Goal: Find specific page/section: Find specific page/section

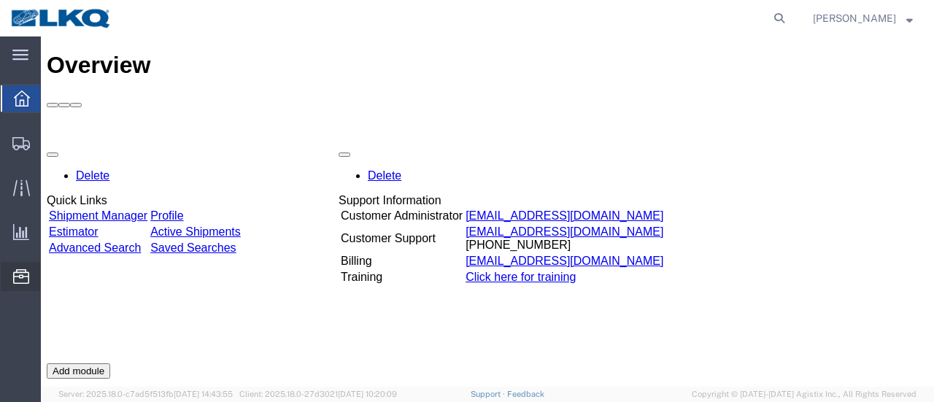
click at [0, 0] on span "Location Appointment" at bounding box center [0, 0] width 0 height 0
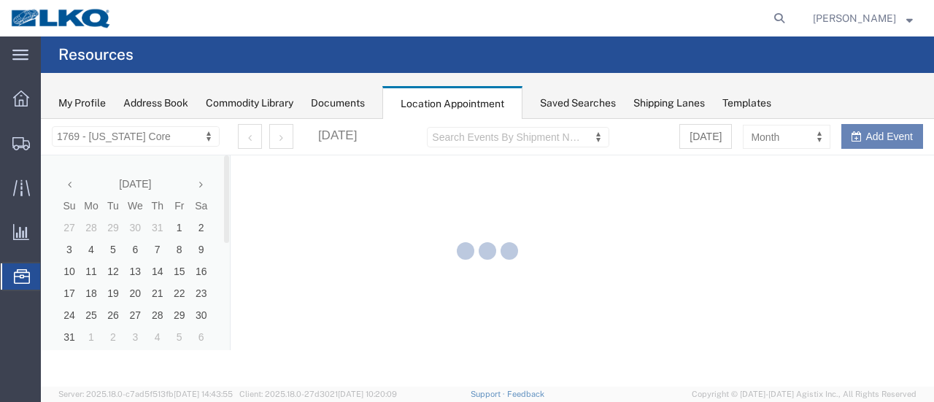
select select "28716"
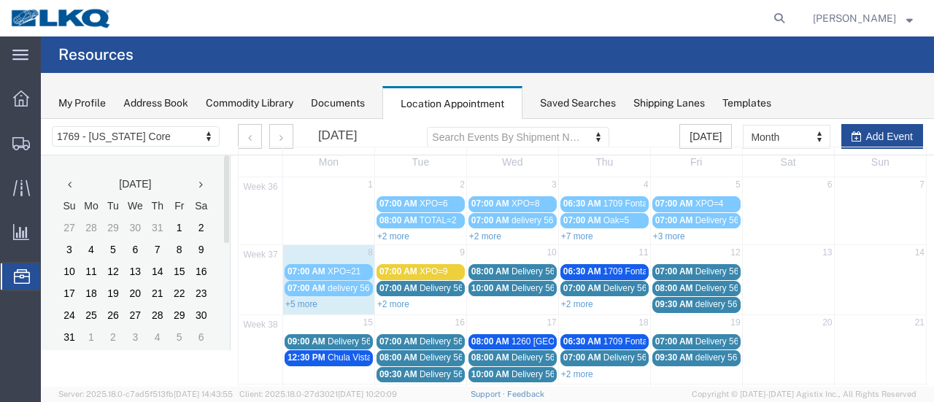
scroll to position [73, 0]
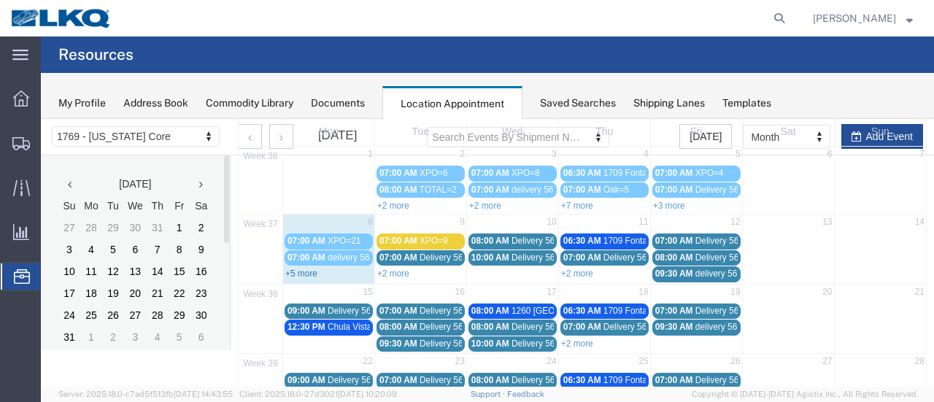
click at [305, 271] on link "+5 more" at bounding box center [301, 274] width 32 height 10
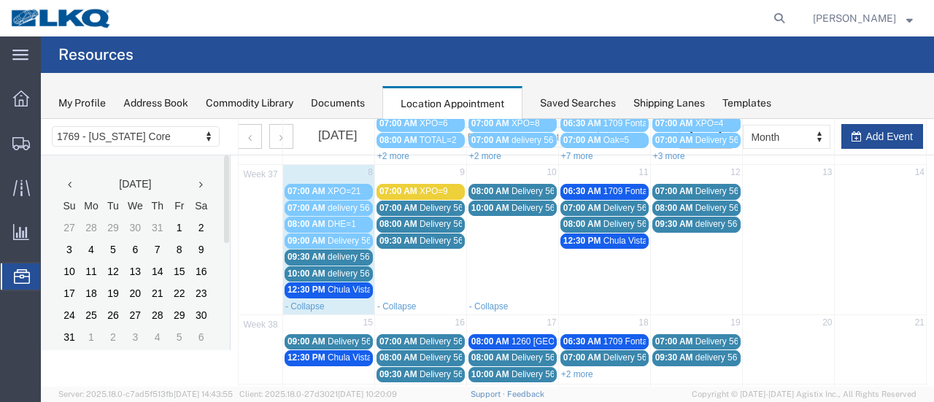
scroll to position [146, 0]
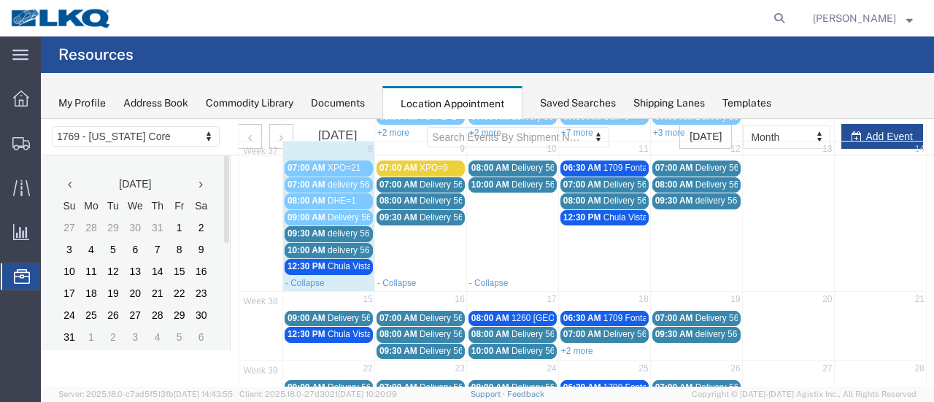
click at [339, 245] on span "delivery 56708654" at bounding box center [363, 250] width 71 height 10
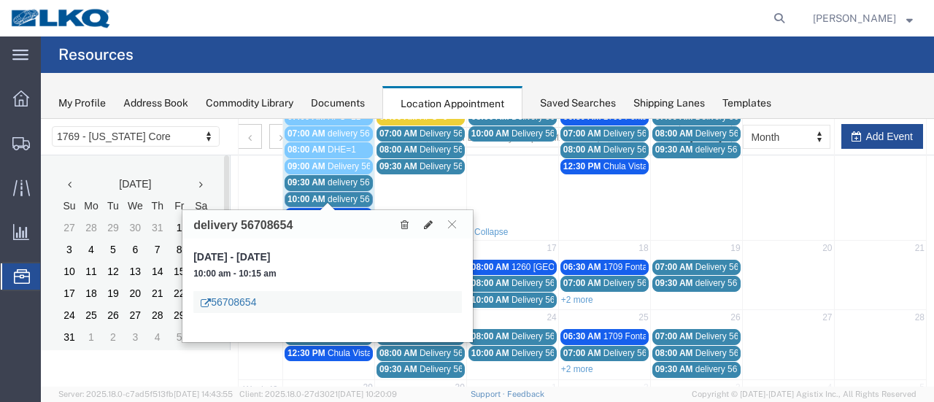
scroll to position [219, 0]
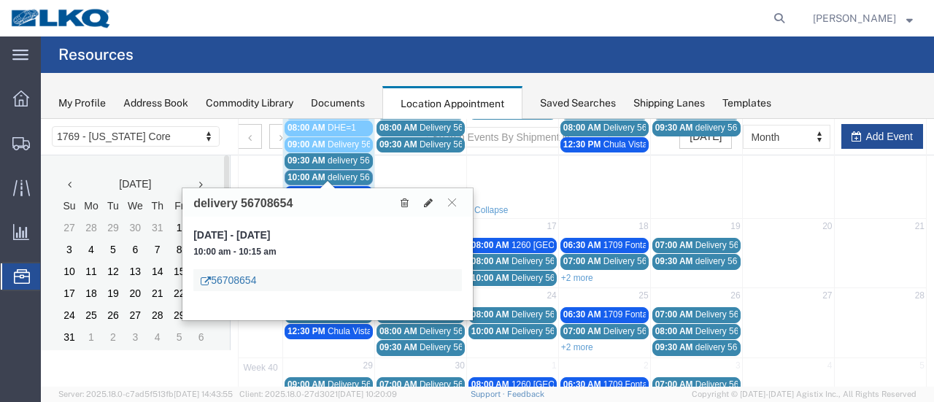
click at [231, 281] on link "56708654" at bounding box center [228, 280] width 55 height 15
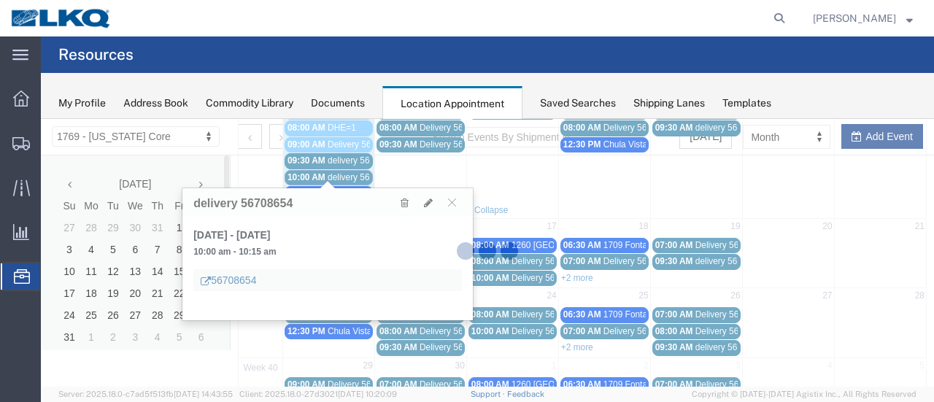
click at [231, 281] on div at bounding box center [488, 253] width 894 height 268
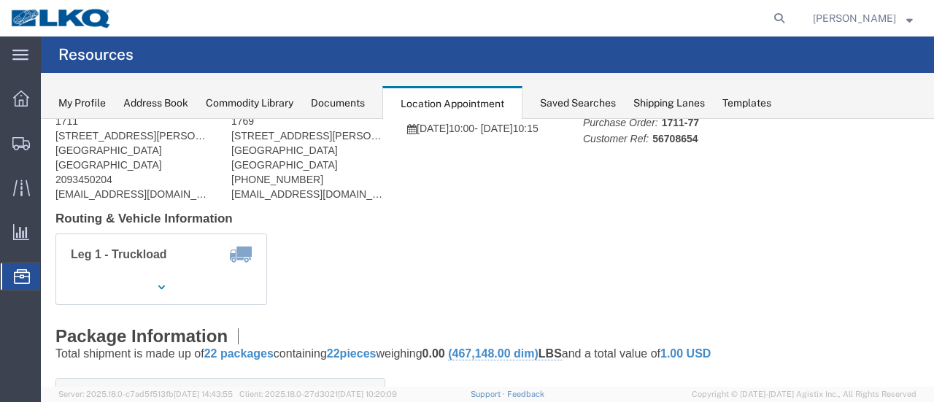
scroll to position [0, 0]
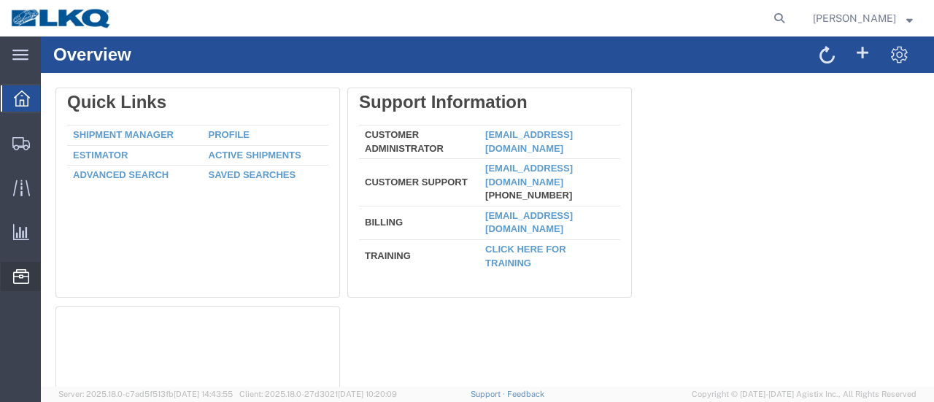
click at [0, 0] on span "Location Appointment" at bounding box center [0, 0] width 0 height 0
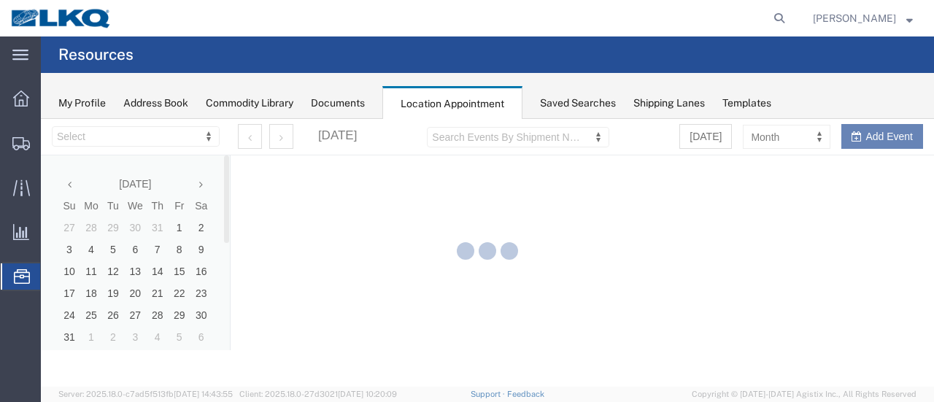
select select "28716"
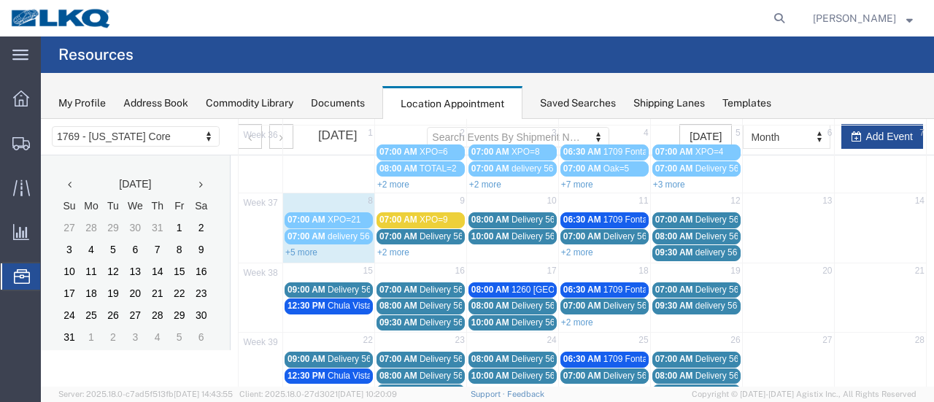
scroll to position [146, 0]
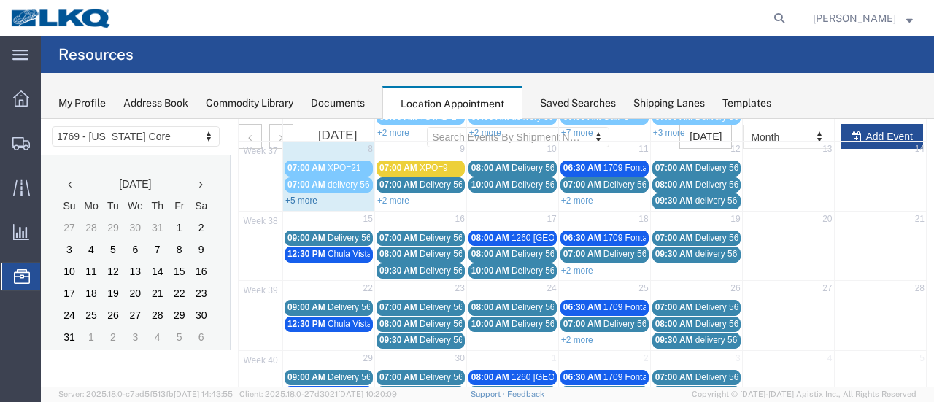
click at [297, 199] on link "+5 more" at bounding box center [301, 201] width 32 height 10
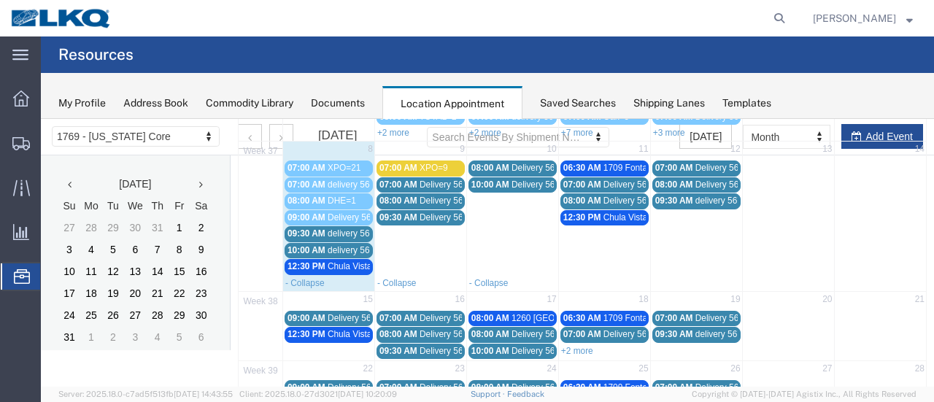
click at [328, 215] on span "Delivery 56370107" at bounding box center [364, 217] width 72 height 10
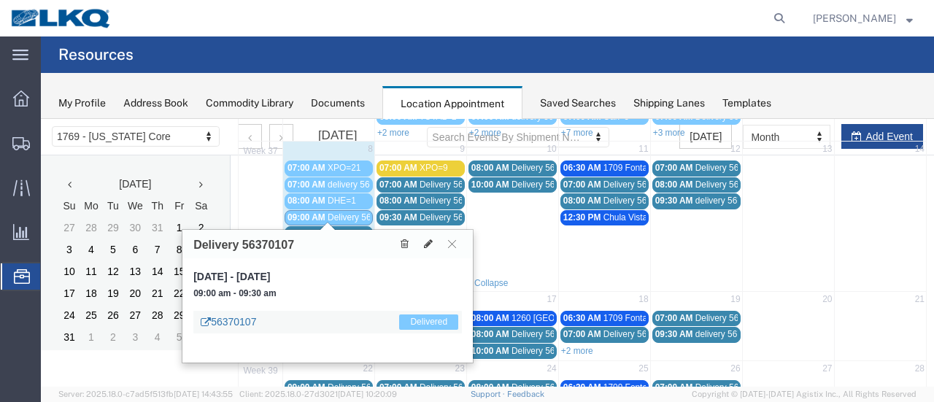
click at [244, 319] on link "56370107" at bounding box center [228, 322] width 55 height 15
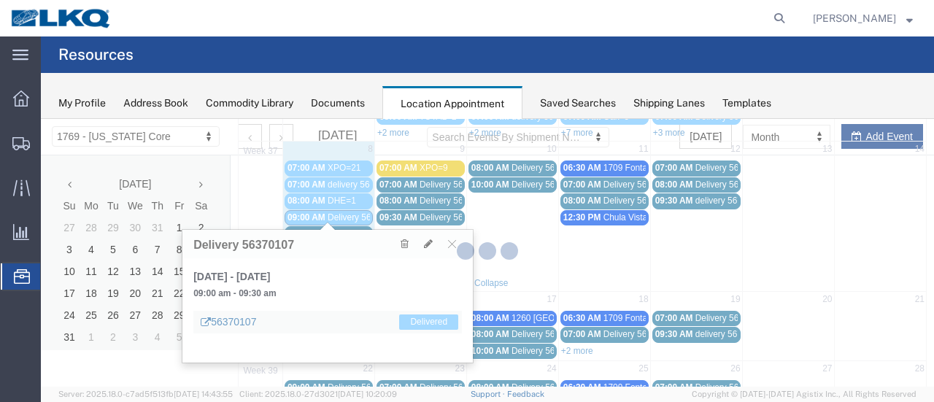
click at [244, 319] on div at bounding box center [488, 253] width 894 height 268
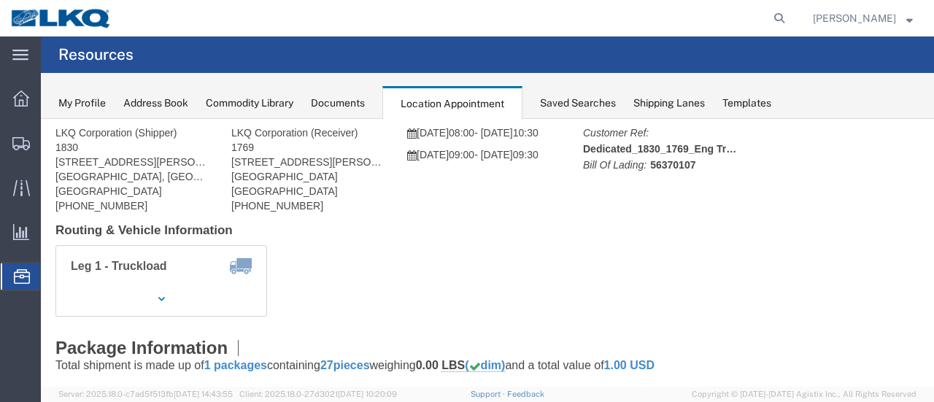
scroll to position [0, 0]
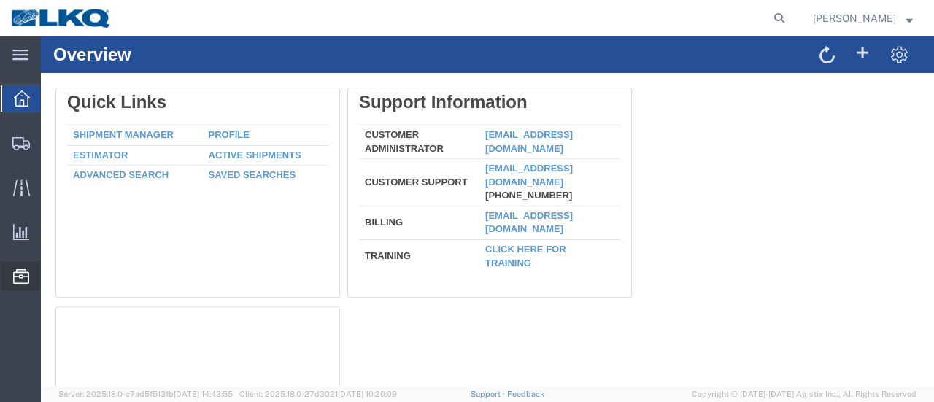
click at [0, 0] on span "Location Appointment" at bounding box center [0, 0] width 0 height 0
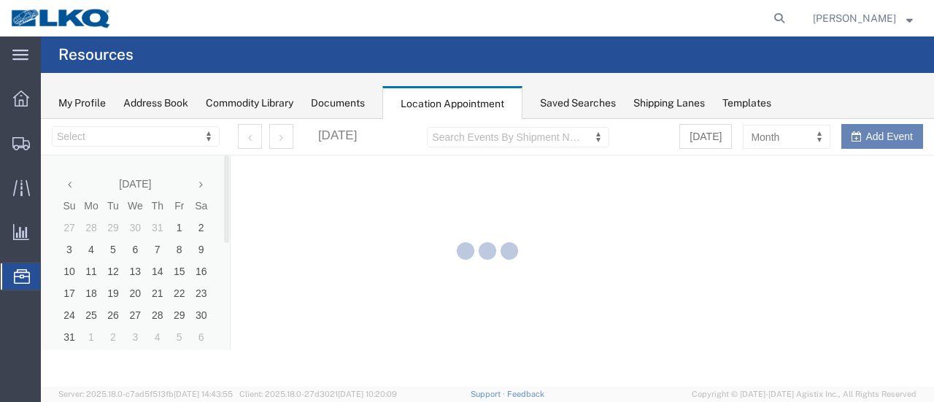
select select "28716"
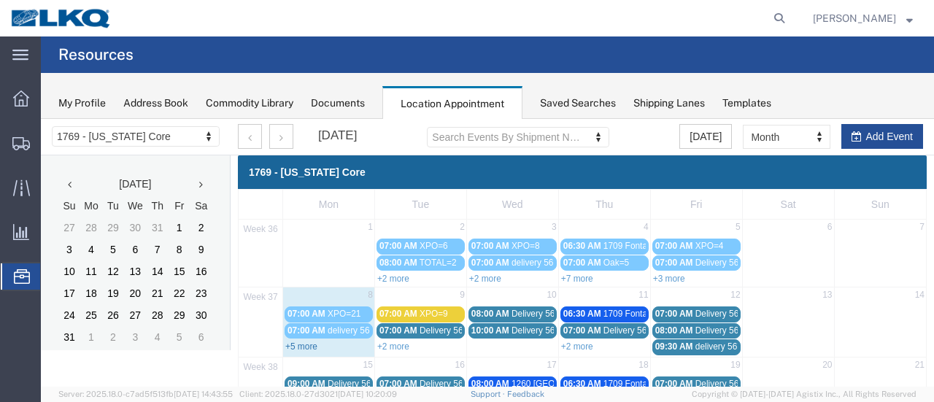
click at [314, 344] on link "+5 more" at bounding box center [301, 347] width 32 height 10
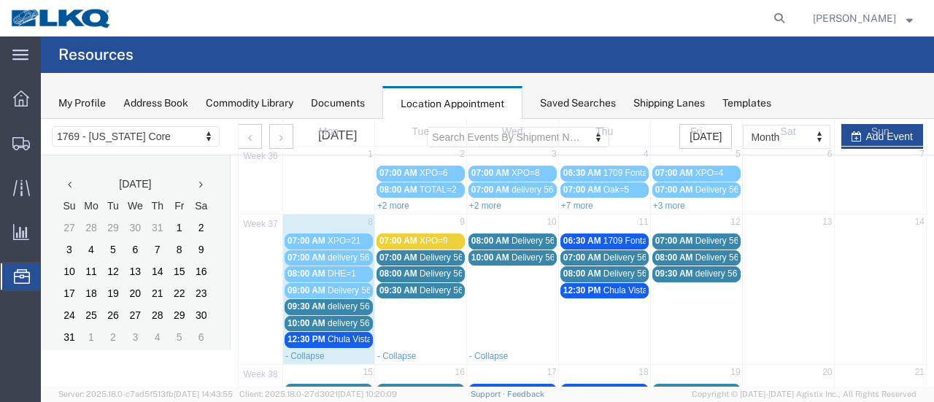
scroll to position [146, 0]
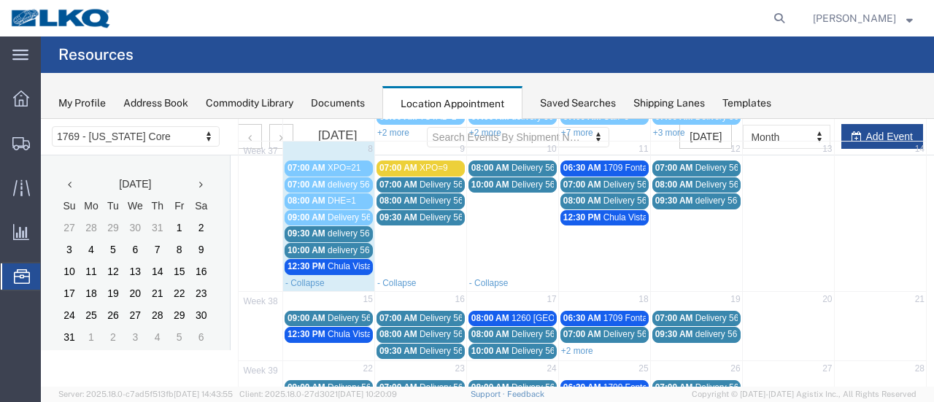
click at [328, 247] on span "delivery 56708654" at bounding box center [363, 250] width 71 height 10
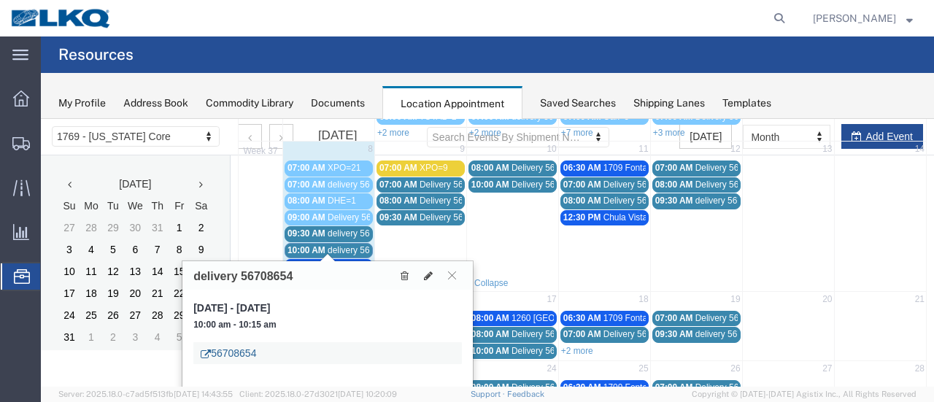
click at [228, 351] on link "56708654" at bounding box center [228, 353] width 55 height 15
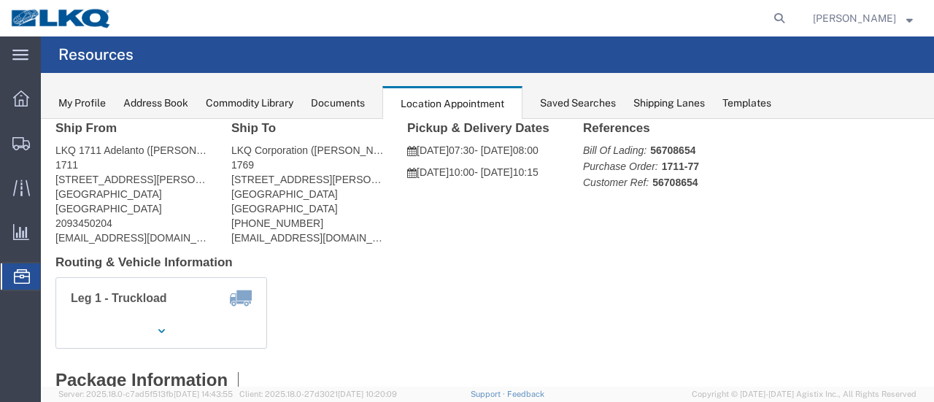
scroll to position [0, 0]
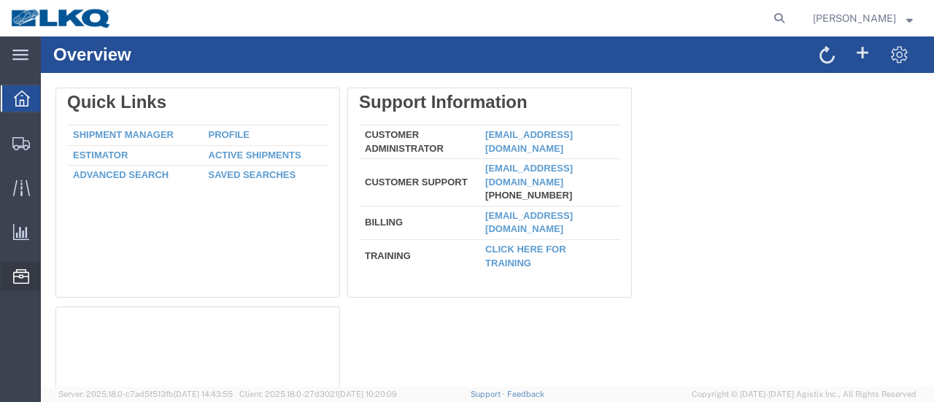
click at [0, 0] on span "Location Appointment" at bounding box center [0, 0] width 0 height 0
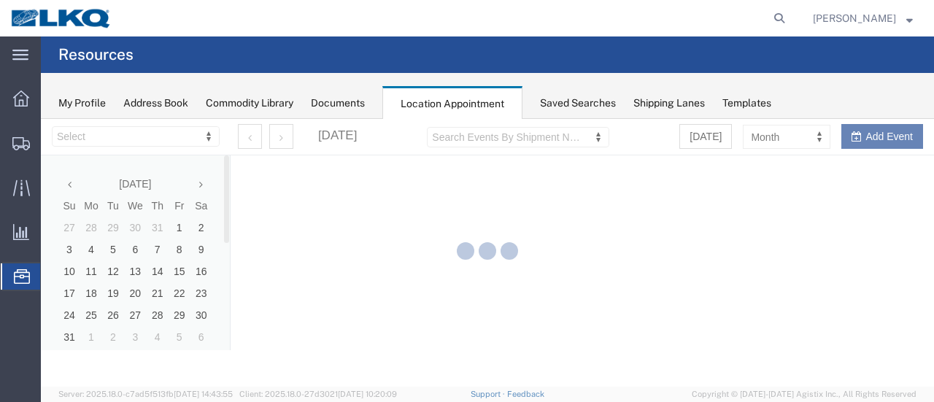
select select "28716"
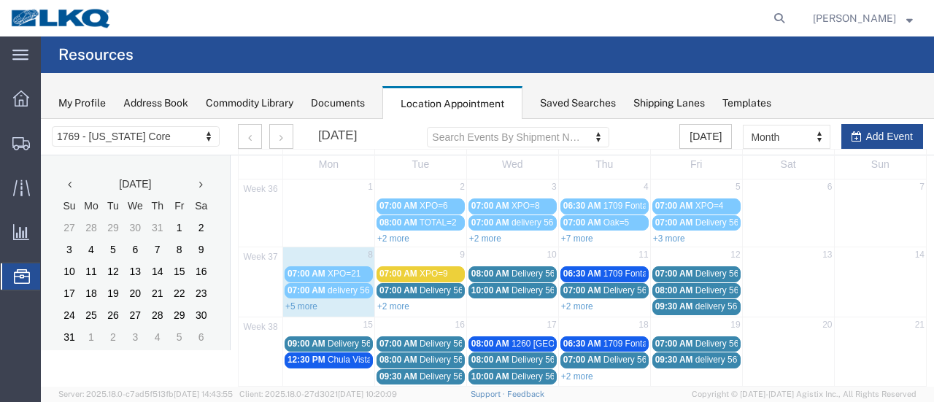
scroll to position [73, 0]
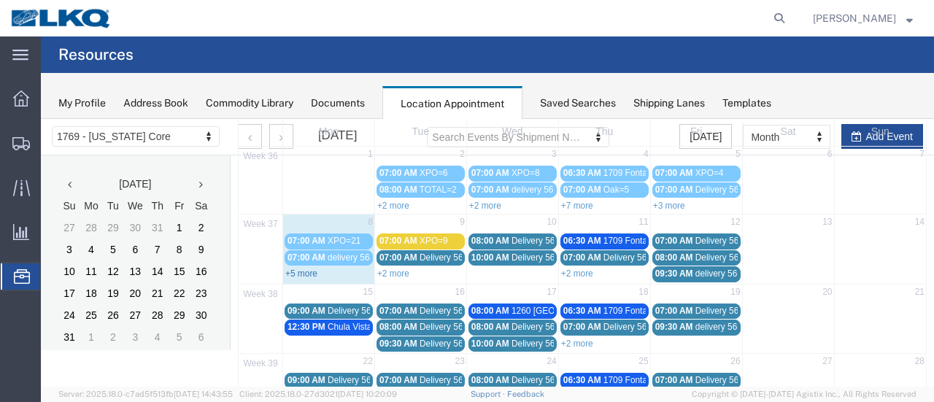
click at [301, 272] on link "+5 more" at bounding box center [301, 274] width 32 height 10
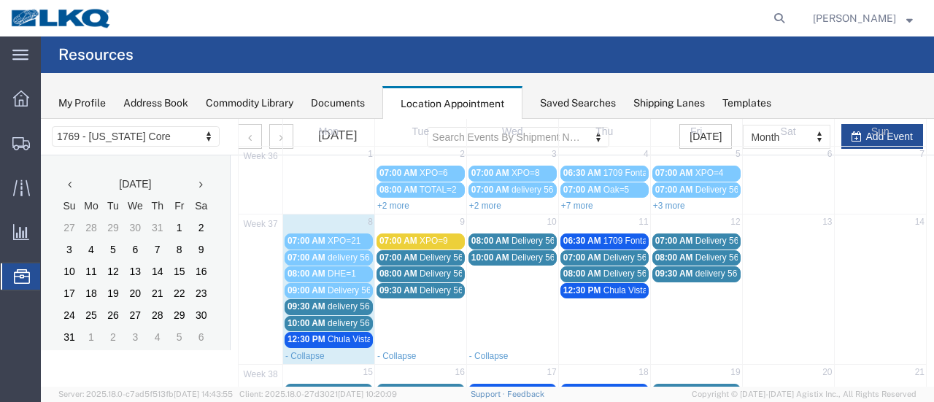
click at [348, 256] on span "delivery 56690853" at bounding box center [363, 258] width 71 height 10
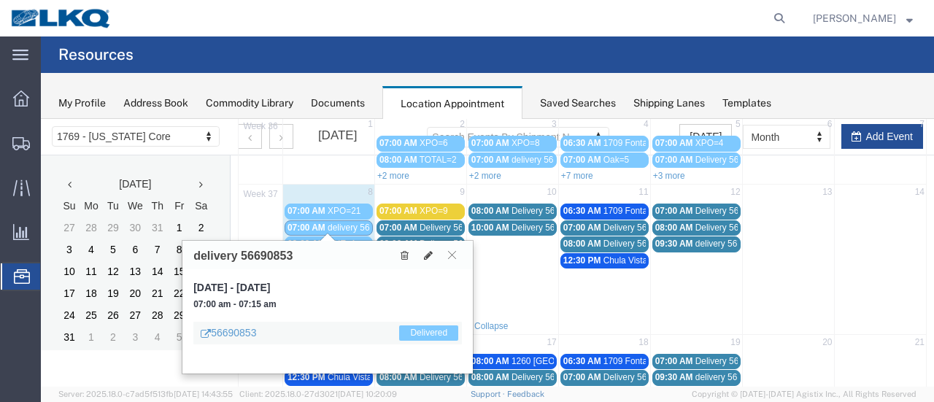
scroll to position [146, 0]
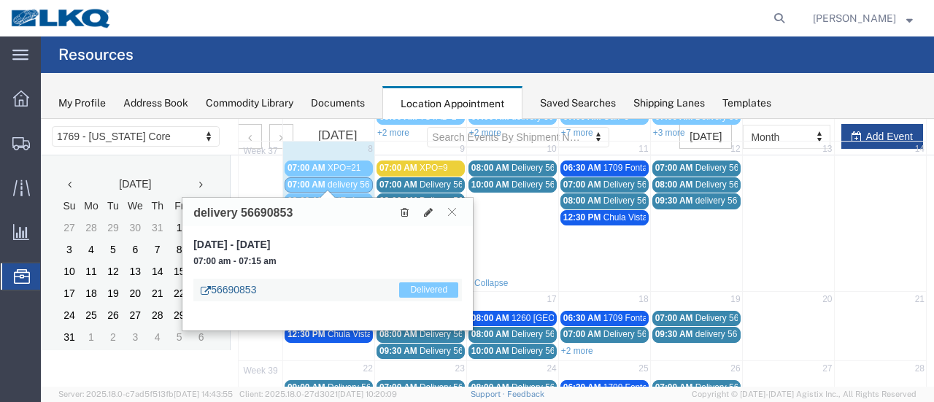
click at [228, 290] on link "56690853" at bounding box center [228, 290] width 55 height 15
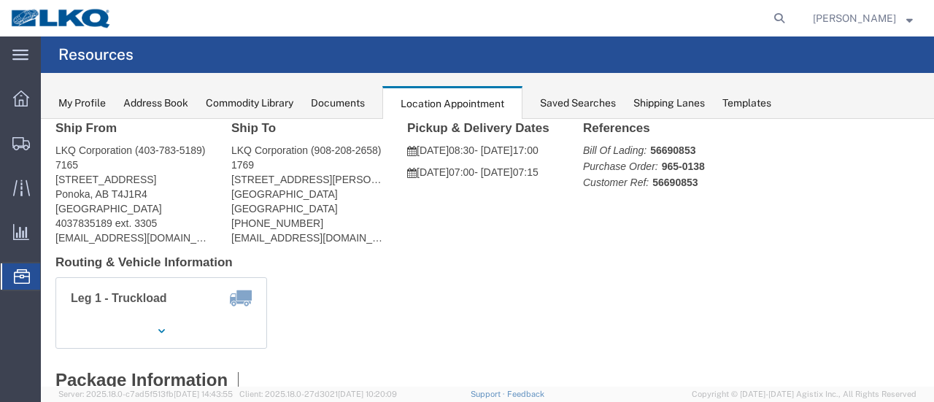
scroll to position [0, 0]
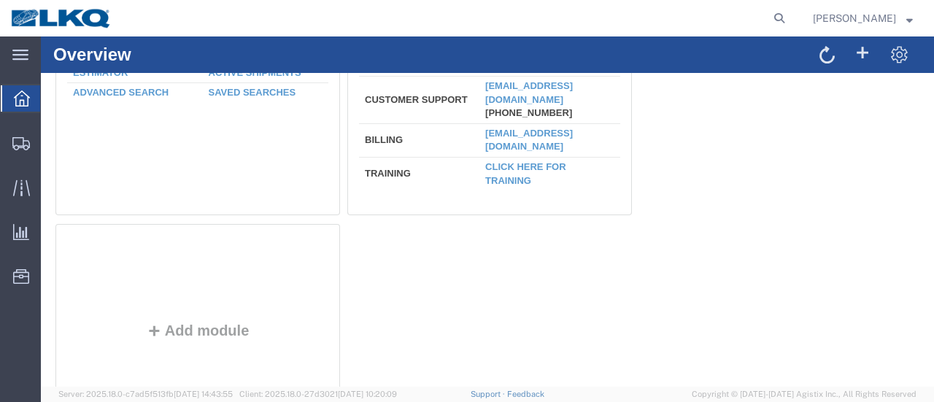
scroll to position [22, 0]
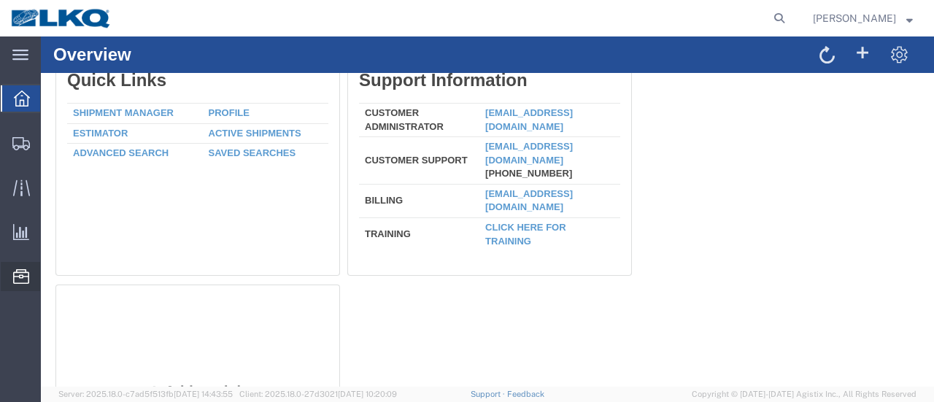
click at [0, 0] on span "Location Appointment" at bounding box center [0, 0] width 0 height 0
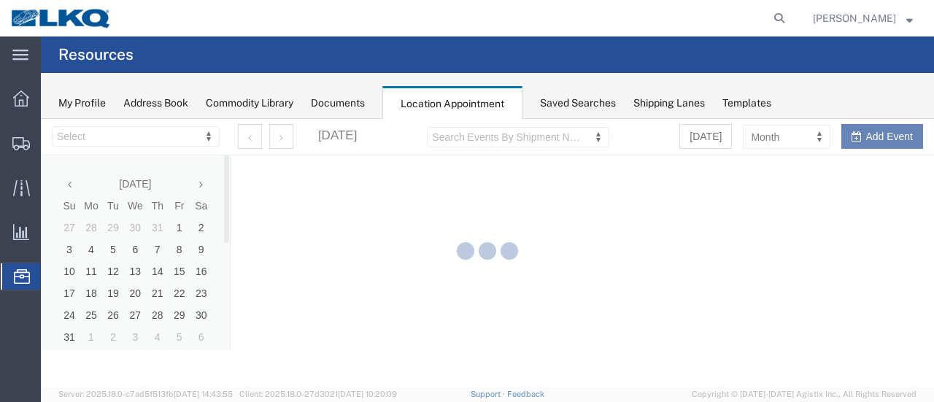
select select "28716"
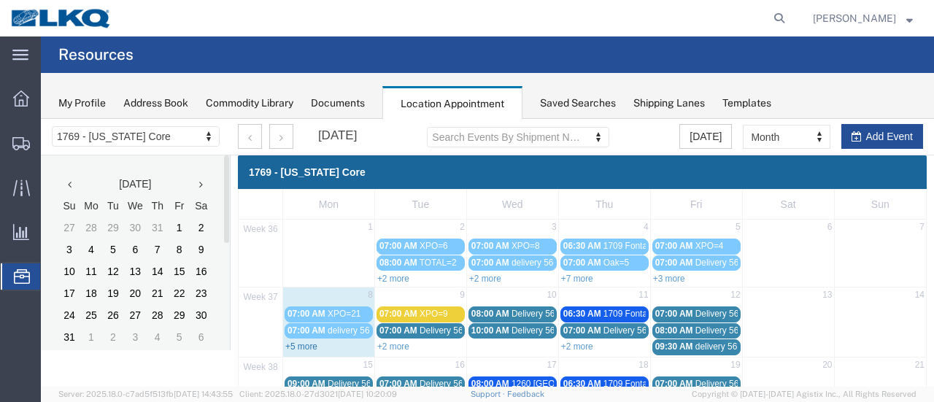
click at [301, 345] on link "+5 more" at bounding box center [301, 347] width 32 height 10
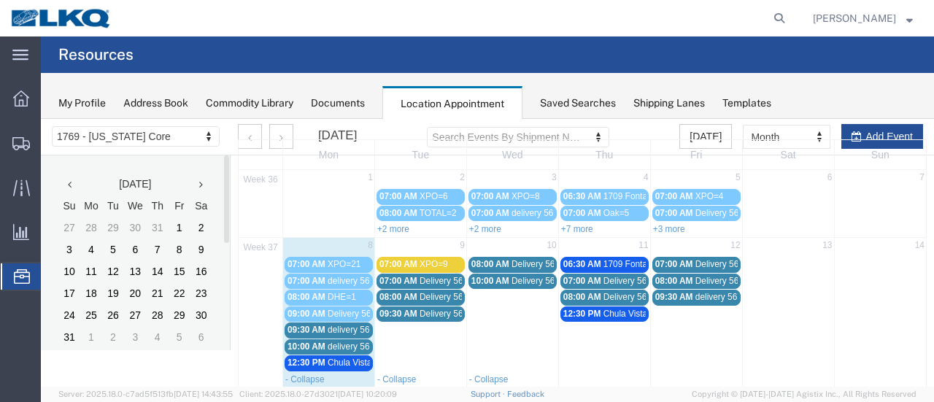
scroll to position [73, 0]
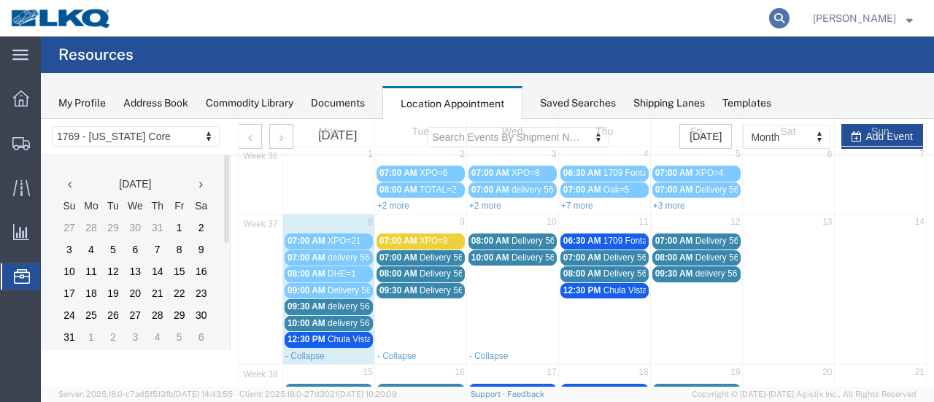
click at [790, 13] on icon at bounding box center [779, 18] width 20 height 20
type input "56714295"
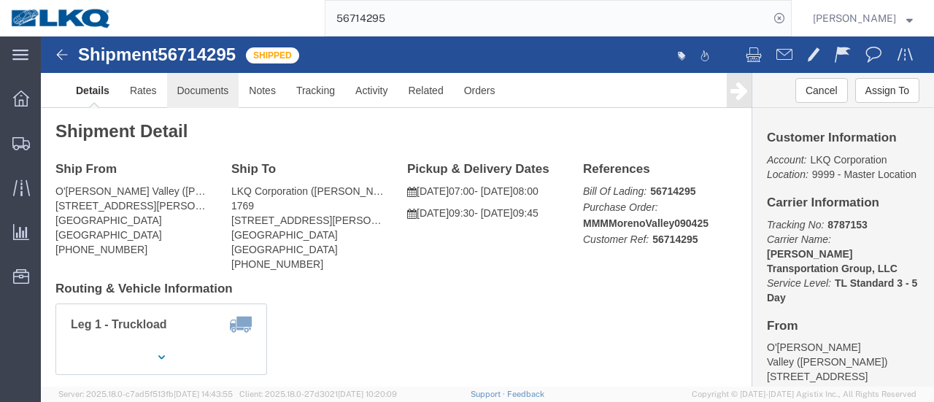
click link "Documents"
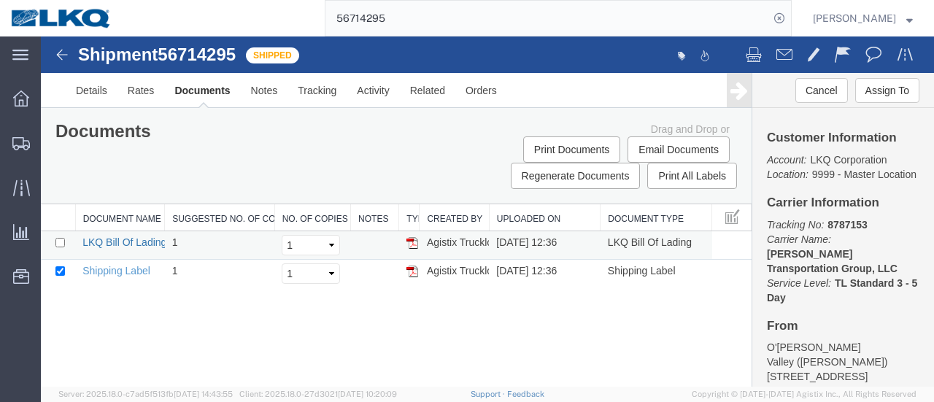
click at [117, 240] on link "LKQ Bill Of Lading" at bounding box center [124, 243] width 84 height 12
